Goal: Task Accomplishment & Management: Understand process/instructions

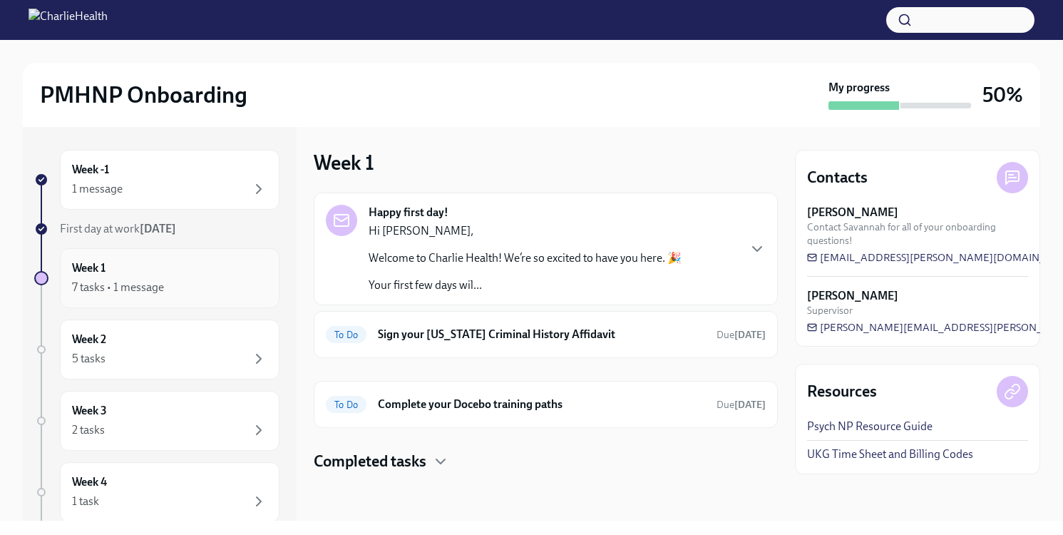
click at [198, 275] on div "Week 1 7 tasks • 1 message" at bounding box center [169, 278] width 195 height 36
click at [425, 458] on h4 "Completed tasks" at bounding box center [370, 461] width 113 height 21
click at [538, 466] on div "Completed tasks" at bounding box center [546, 461] width 464 height 21
click at [538, 465] on div "Completed tasks" at bounding box center [546, 461] width 464 height 21
click at [302, 497] on div "Week -1 1 message First day at work [DATE] Week 1 7 tasks • 1 message Week 2 5 …" at bounding box center [532, 324] width 1018 height 394
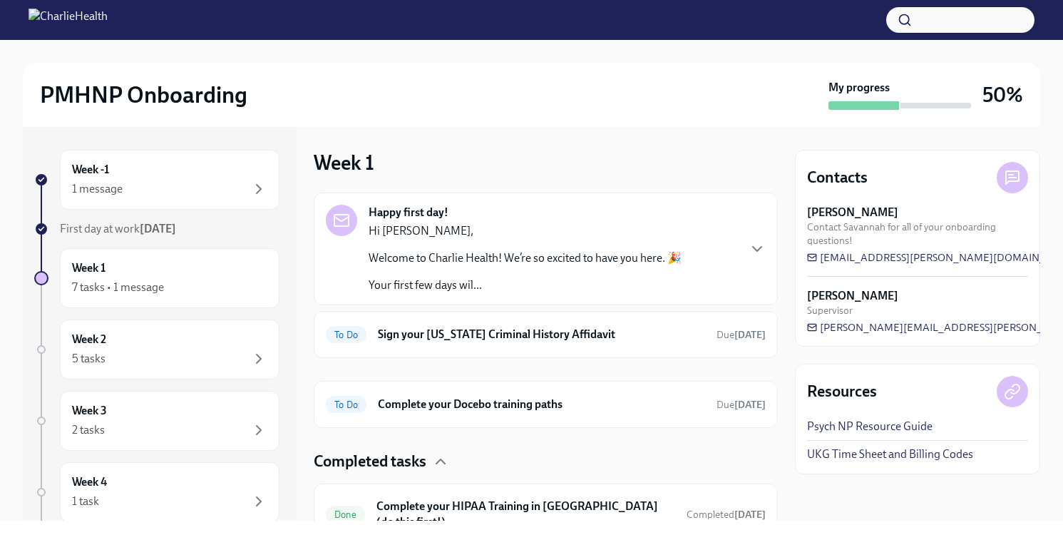
drag, startPoint x: 874, startPoint y: 488, endPoint x: 775, endPoint y: 446, distance: 108.4
click at [780, 446] on div "Week -1 1 message First day at work [DATE] Week 1 7 tasks • 1 message Week 2 5 …" at bounding box center [532, 324] width 1018 height 394
click at [773, 447] on div "Happy first day! Hi [PERSON_NAME], Welcome to Charlie Health! We’re so excited …" at bounding box center [546, 486] width 464 height 586
click at [178, 350] on div "5 tasks" at bounding box center [169, 358] width 195 height 17
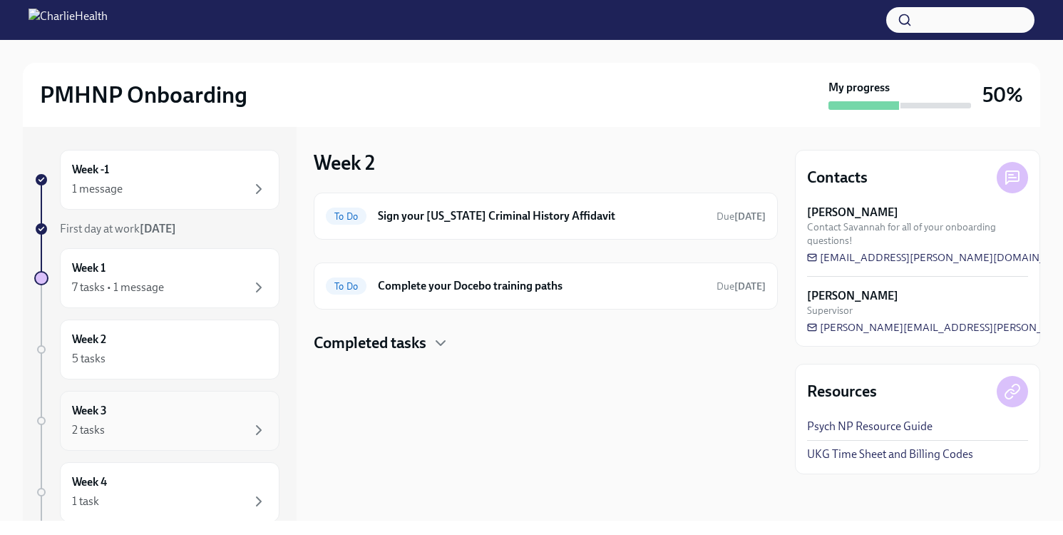
click at [153, 414] on div "Week 3 2 tasks" at bounding box center [169, 421] width 195 height 36
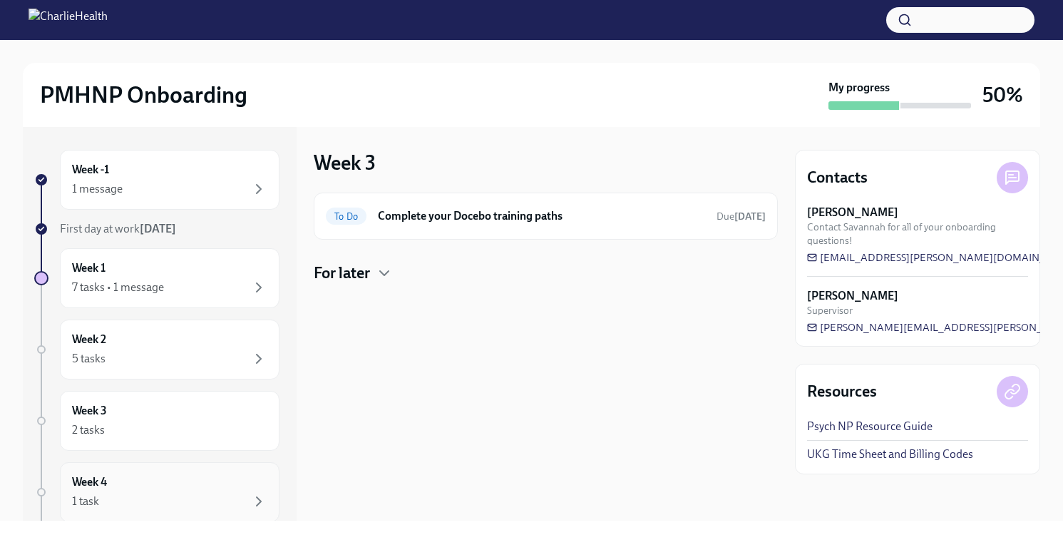
click at [147, 481] on div "Week 4 1 task" at bounding box center [169, 492] width 195 height 36
click at [338, 478] on div "Week 4 Upcoming Provide an FBI Clearance Letter for [US_STATE] Due [DATE]" at bounding box center [546, 324] width 464 height 394
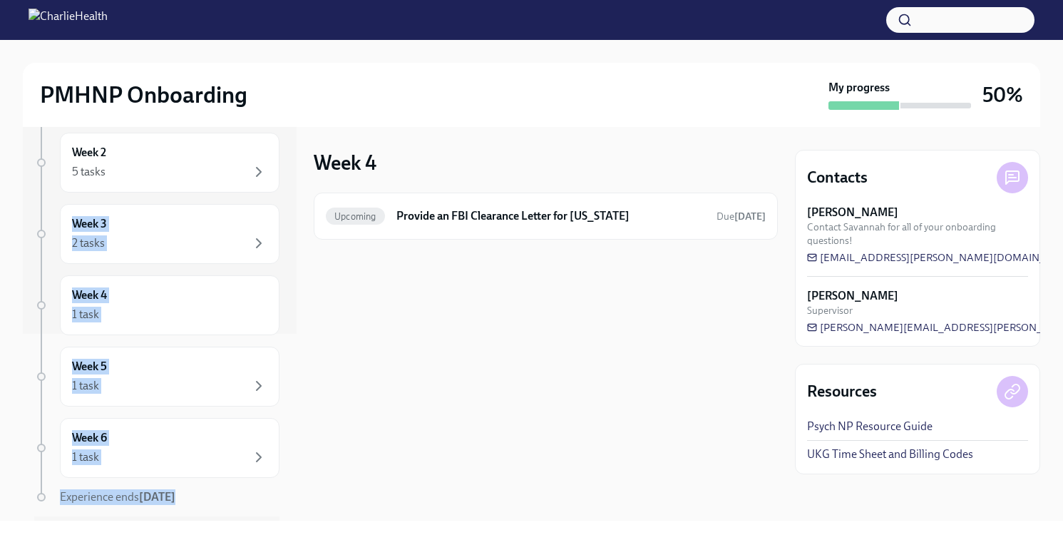
scroll to position [228, 0]
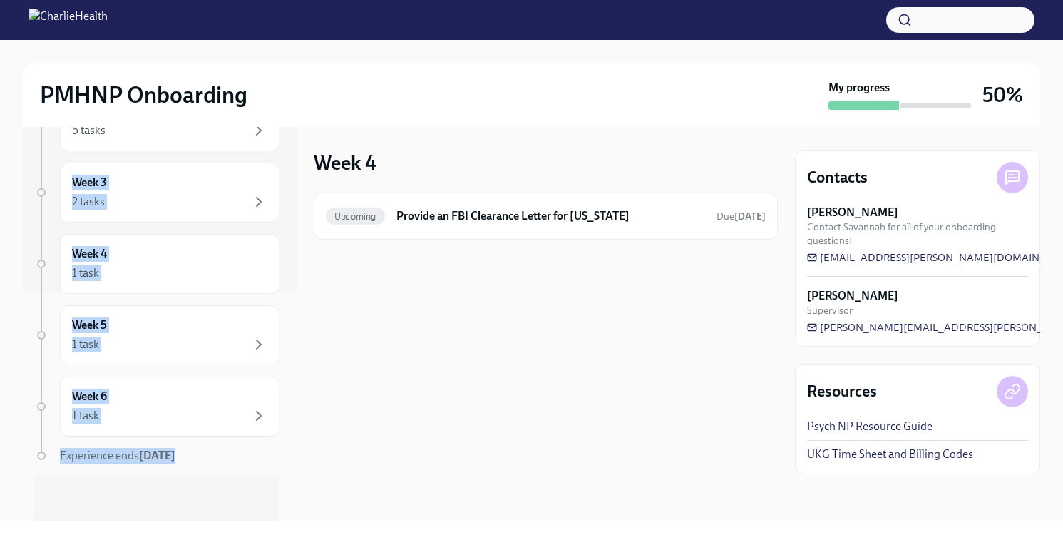
drag, startPoint x: 284, startPoint y: 379, endPoint x: 279, endPoint y: 496, distance: 116.4
click at [279, 292] on div "Week -1 1 message First day at work [DATE] Week 1 7 tasks • 1 message Week 2 5 …" at bounding box center [160, 96] width 274 height 394
click at [264, 485] on div at bounding box center [156, 498] width 245 height 46
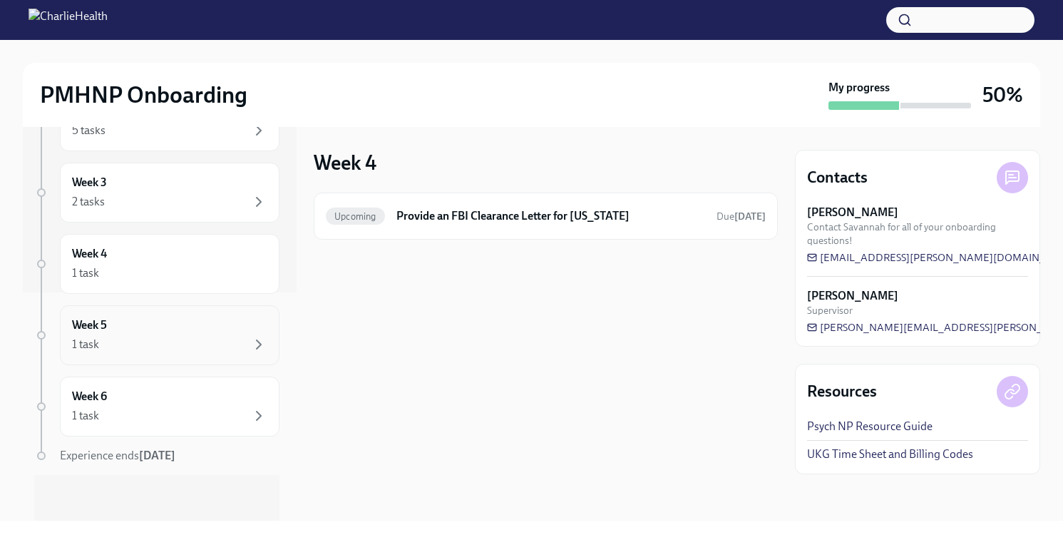
click at [148, 342] on div "1 task" at bounding box center [169, 344] width 195 height 17
click at [164, 408] on div "1 task" at bounding box center [169, 415] width 195 height 17
click at [243, 491] on div at bounding box center [156, 498] width 245 height 46
click at [224, 464] on div "Week -1 1 message First day at work [DATE] Week 1 7 tasks • 1 message Week 2 5 …" at bounding box center [156, 221] width 245 height 599
click at [171, 454] on strong "[DATE]" at bounding box center [157, 456] width 36 height 14
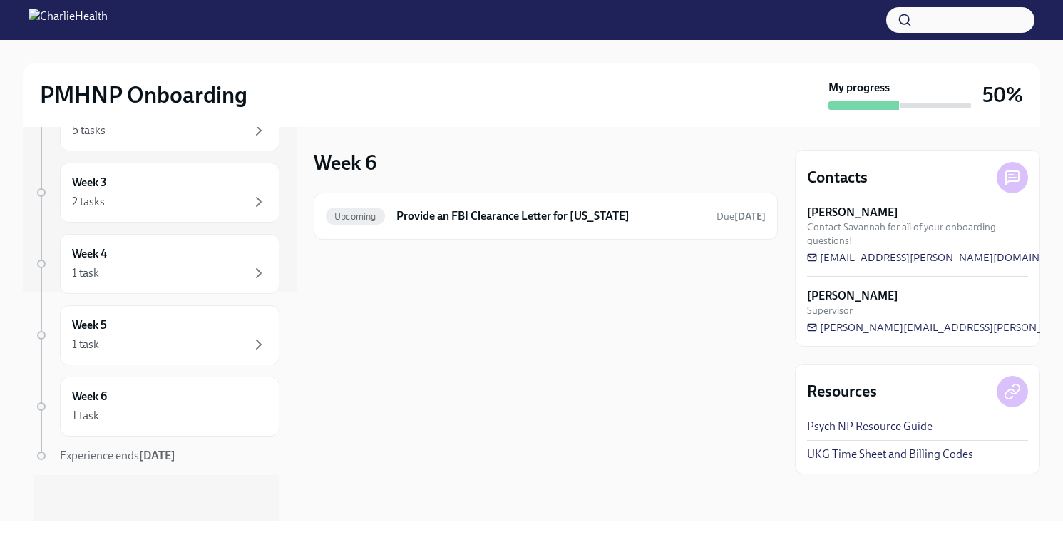
click at [141, 464] on div "Week -1 1 message First day at work [DATE] Week 1 7 tasks • 1 message Week 2 5 …" at bounding box center [156, 221] width 245 height 599
click at [76, 458] on span "Experience ends [DATE]" at bounding box center [118, 456] width 116 height 14
click at [85, 421] on div "1 task" at bounding box center [85, 416] width 27 height 16
click at [106, 448] on div "Experience ends [DATE]" at bounding box center [170, 456] width 220 height 16
click at [329, 417] on div "Week 6 Upcoming Provide an FBI Clearance Letter for [US_STATE] Due [DATE]" at bounding box center [546, 324] width 464 height 394
